Goal: Task Accomplishment & Management: Use online tool/utility

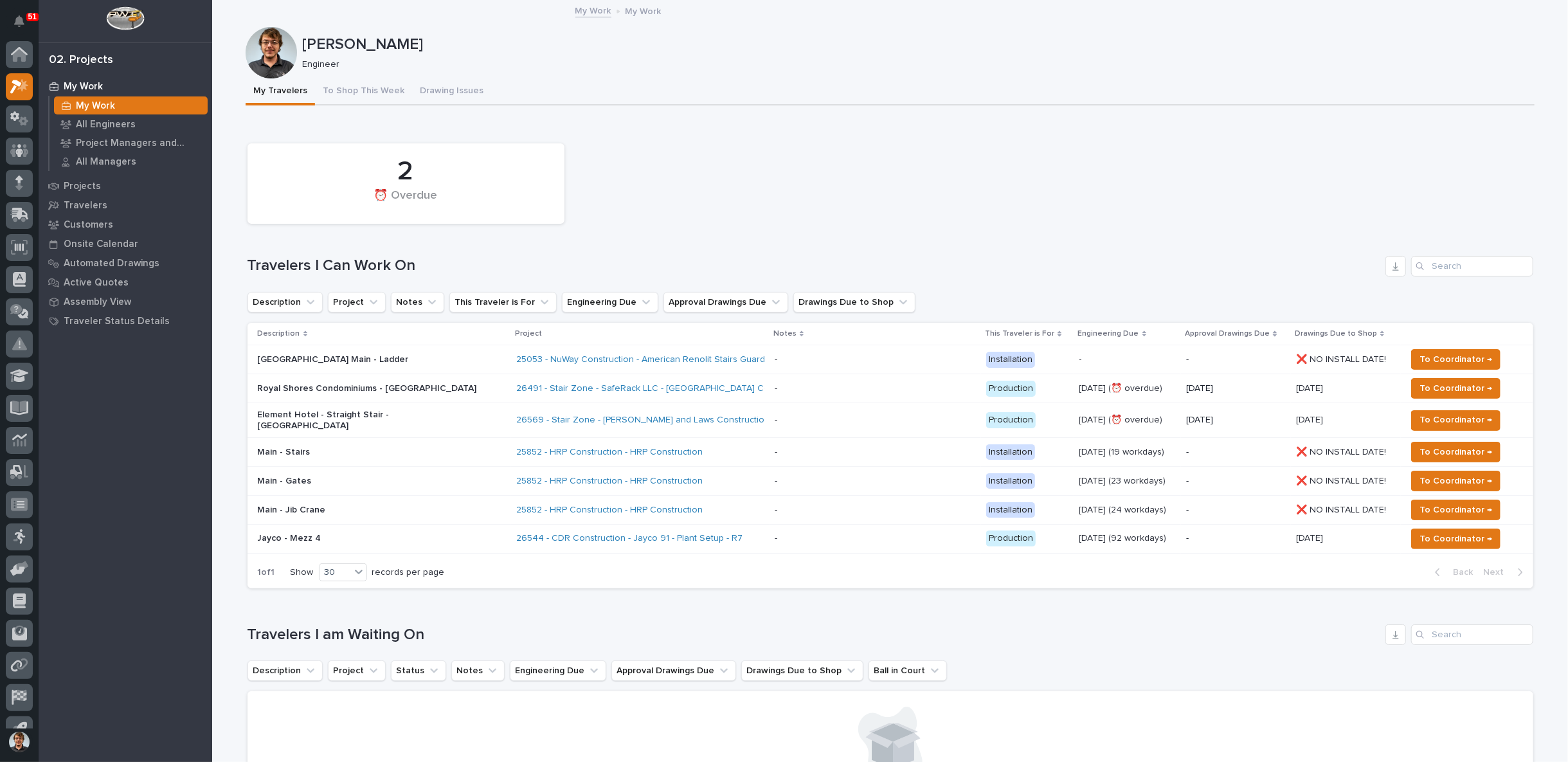
scroll to position [20, 0]
click at [15, 105] on icon at bounding box center [19, 98] width 19 height 15
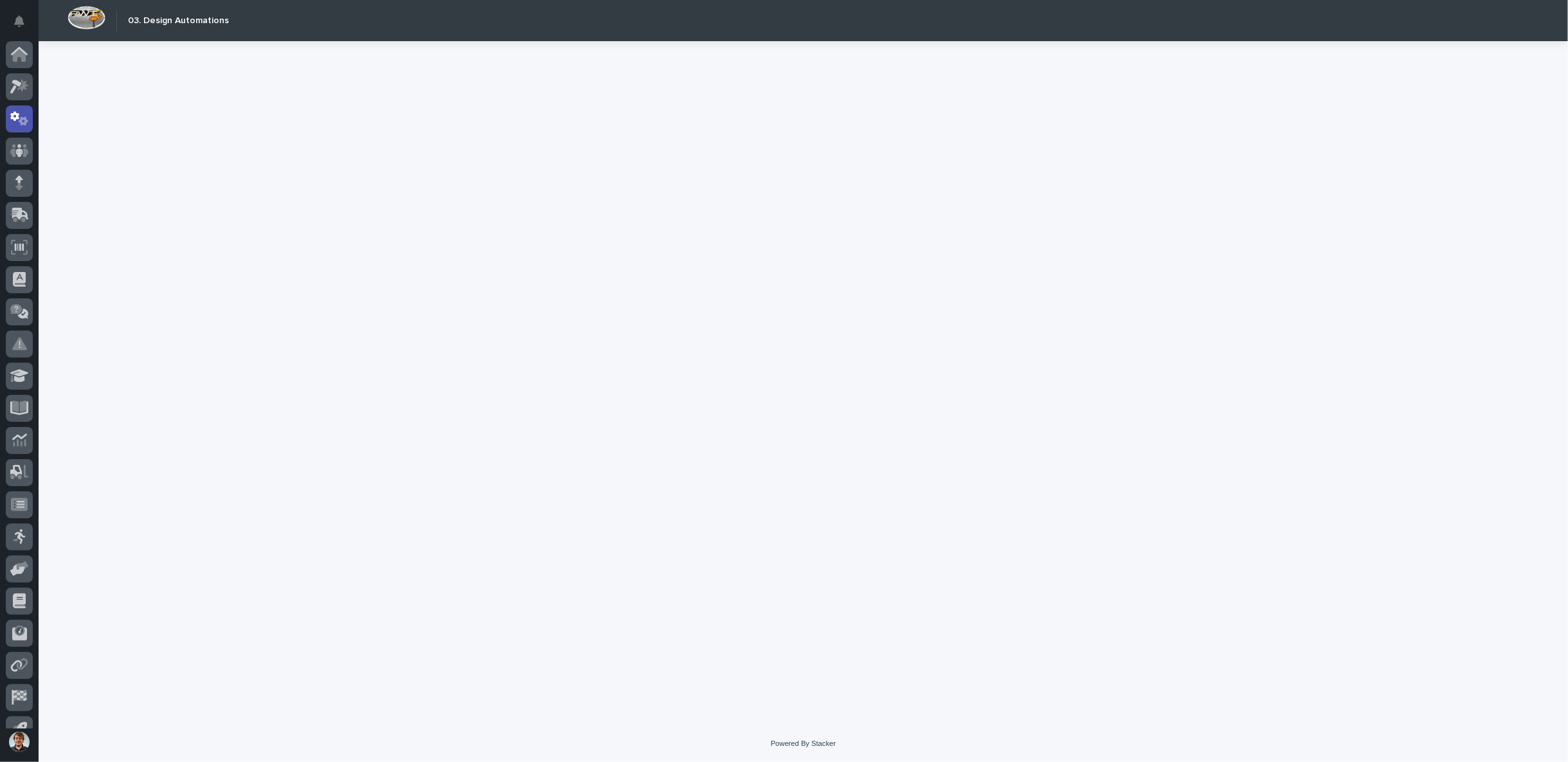
scroll to position [20, 0]
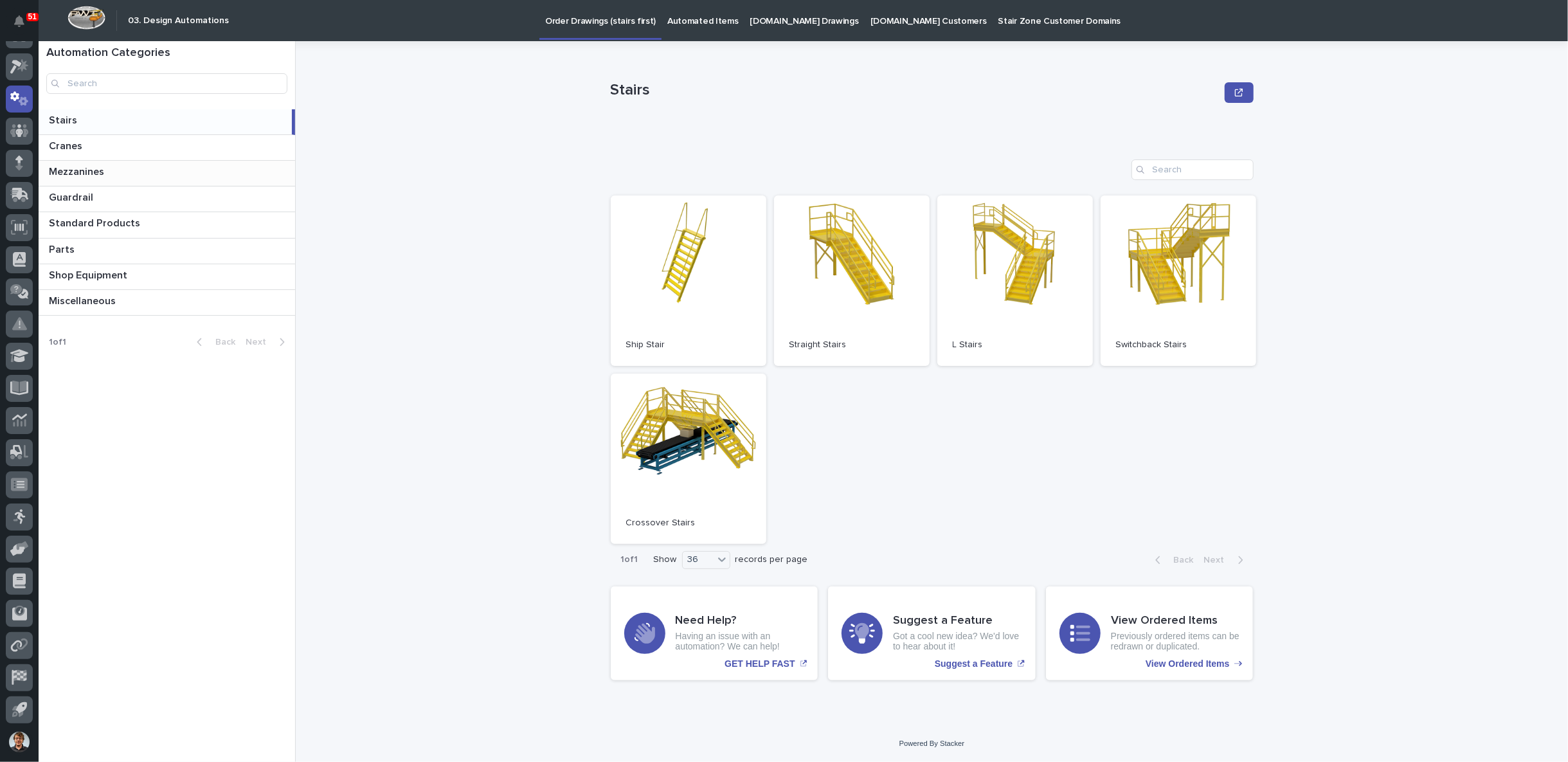
click at [127, 169] on p at bounding box center [169, 171] width 241 height 12
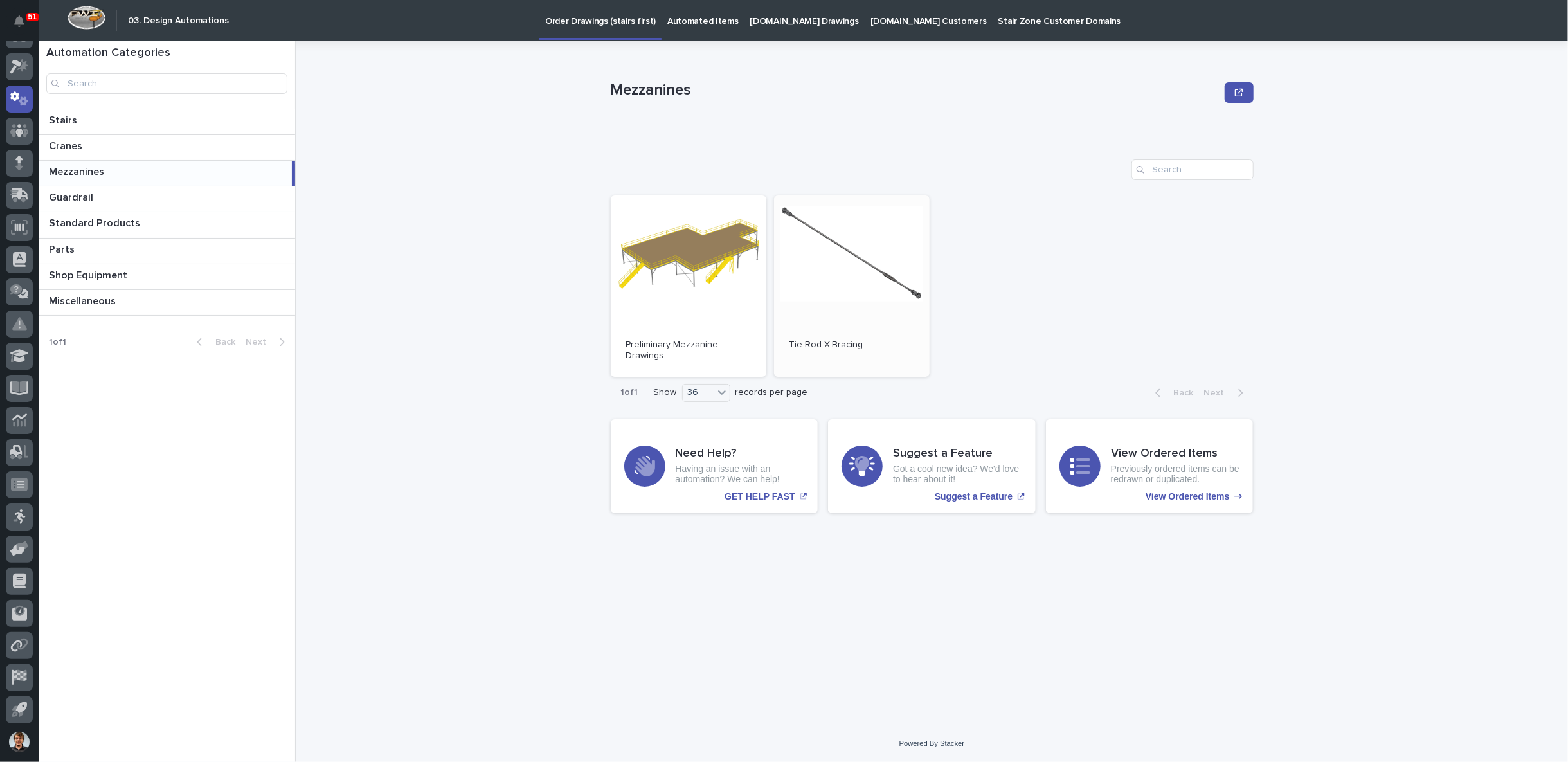
click at [863, 270] on link "Open" at bounding box center [852, 286] width 156 height 181
